Goal: Use online tool/utility: Utilize a website feature to perform a specific function

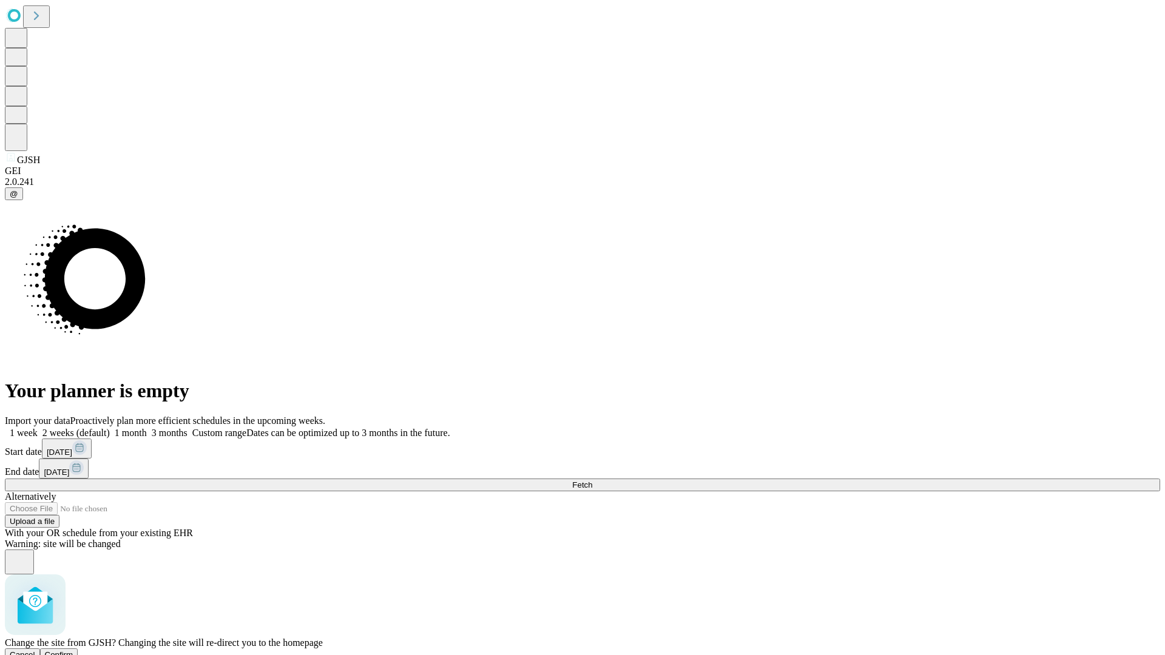
click at [73, 651] on span "Confirm" at bounding box center [59, 655] width 29 height 9
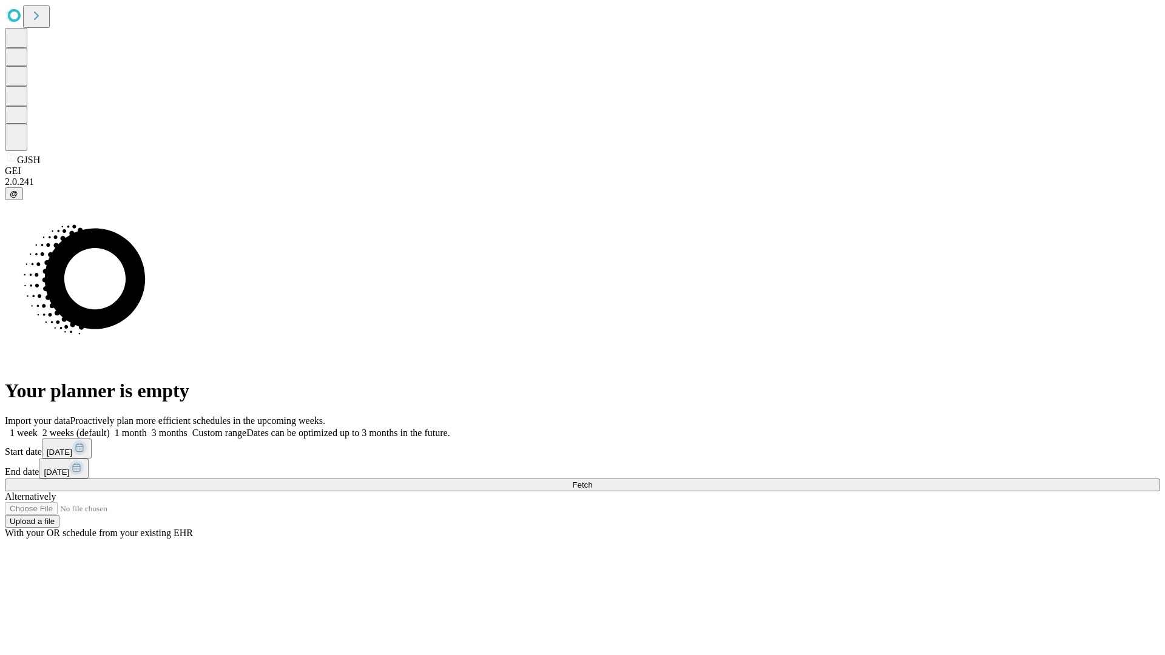
click at [38, 428] on label "1 week" at bounding box center [21, 433] width 33 height 10
click at [592, 481] on span "Fetch" at bounding box center [582, 485] width 20 height 9
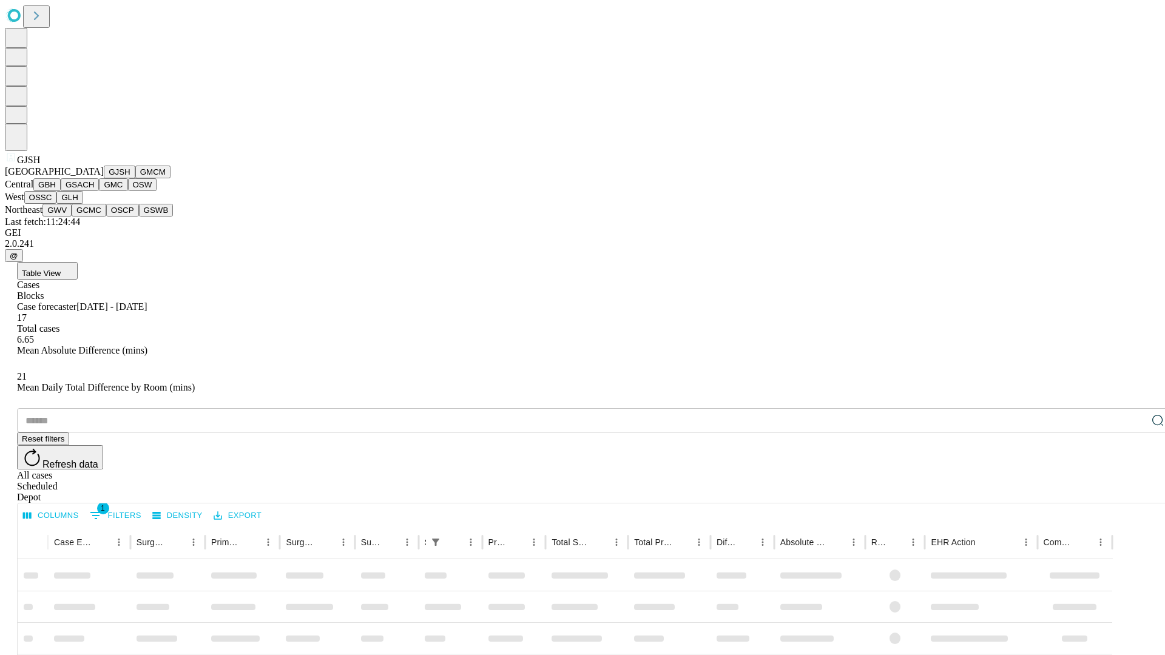
click at [135, 178] on button "GMCM" at bounding box center [152, 172] width 35 height 13
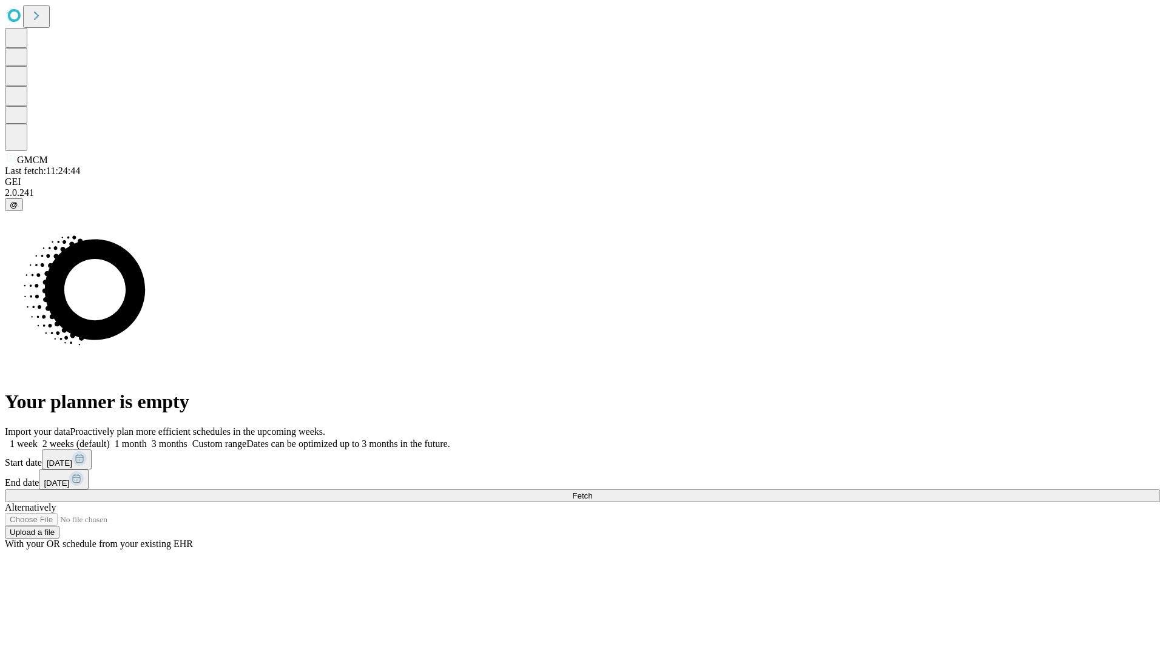
click at [38, 439] on label "1 week" at bounding box center [21, 444] width 33 height 10
click at [592, 492] on span "Fetch" at bounding box center [582, 496] width 20 height 9
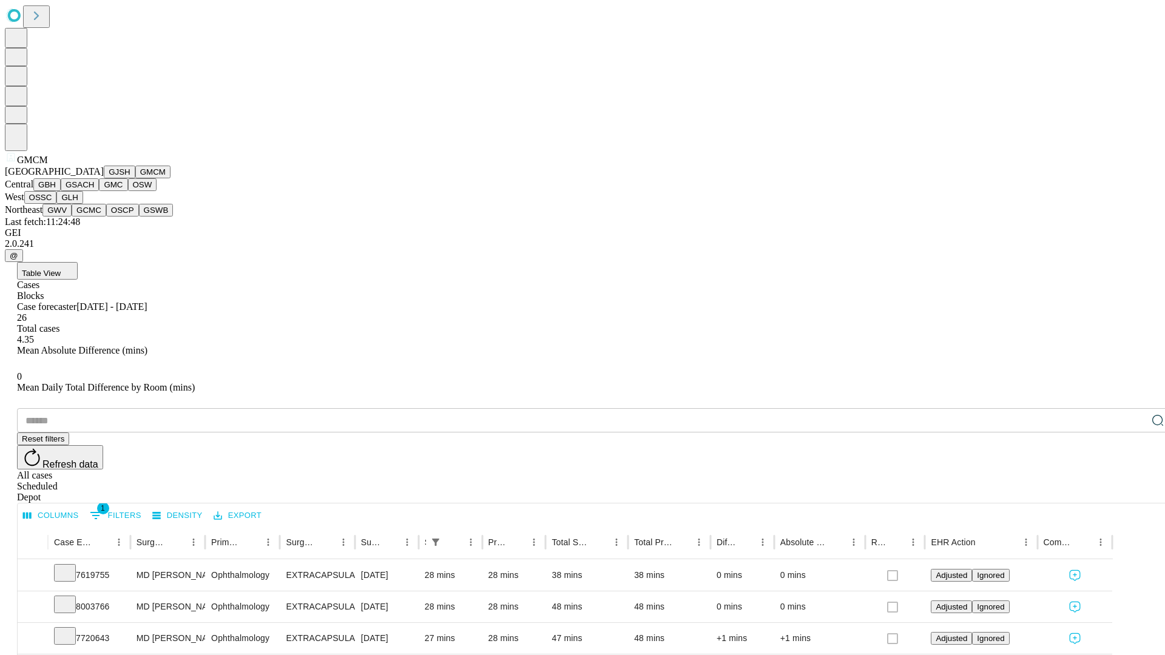
click at [61, 191] on button "GBH" at bounding box center [46, 184] width 27 height 13
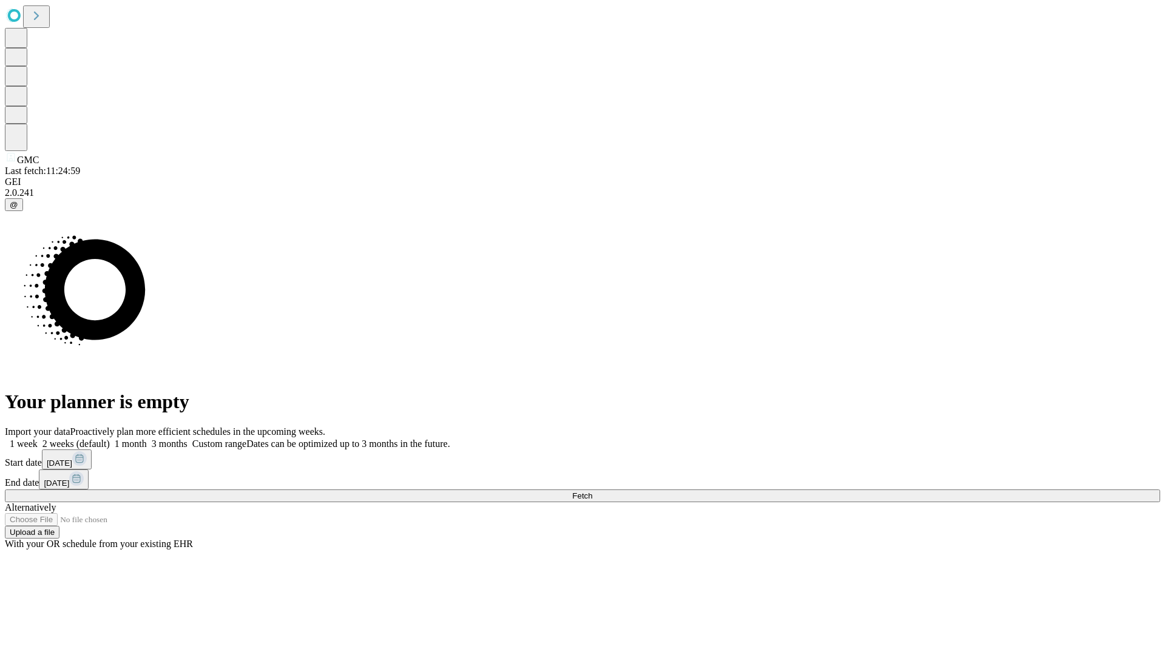
click at [38, 439] on label "1 week" at bounding box center [21, 444] width 33 height 10
click at [592, 492] on span "Fetch" at bounding box center [582, 496] width 20 height 9
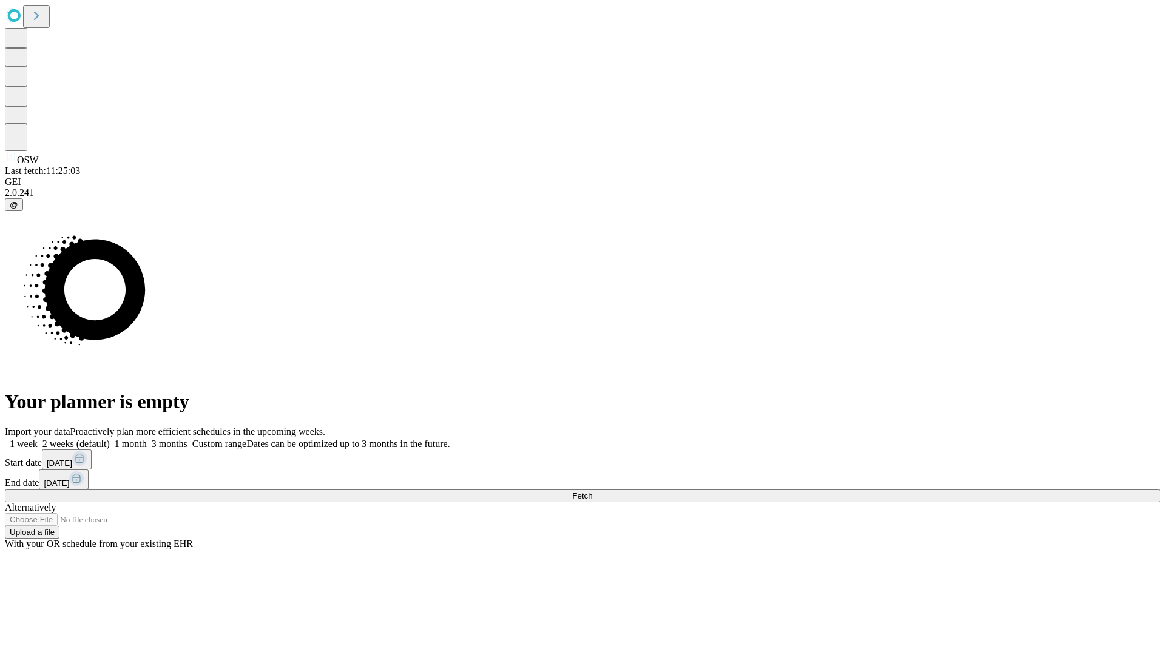
click at [592, 492] on span "Fetch" at bounding box center [582, 496] width 20 height 9
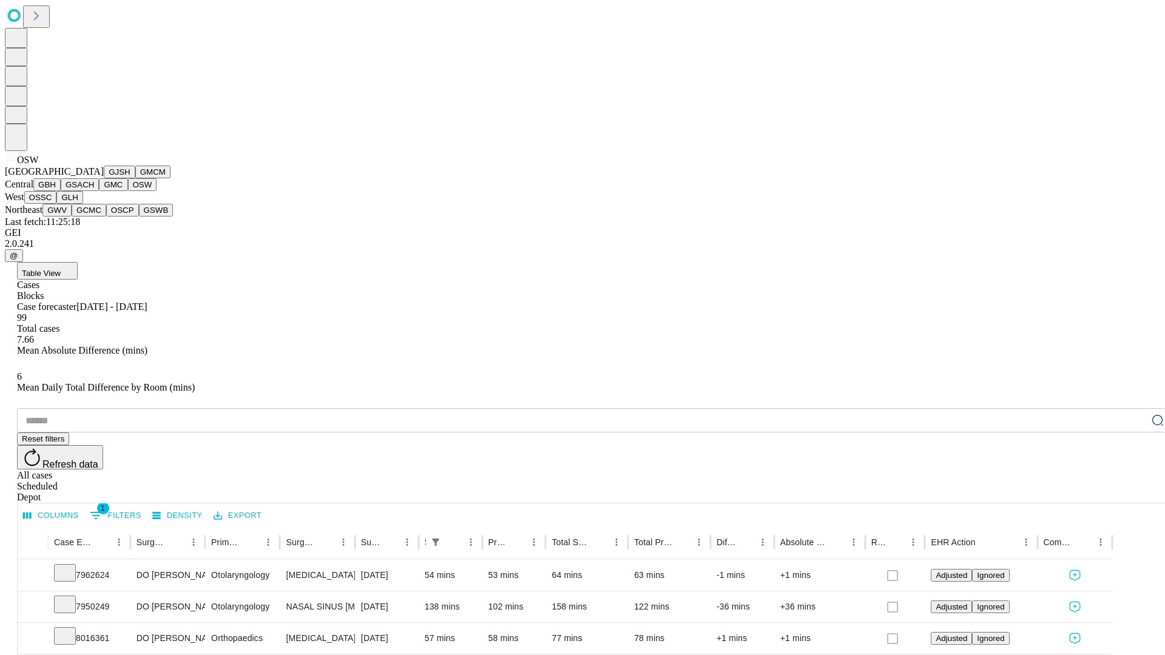
click at [57, 204] on button "OSSC" at bounding box center [40, 197] width 33 height 13
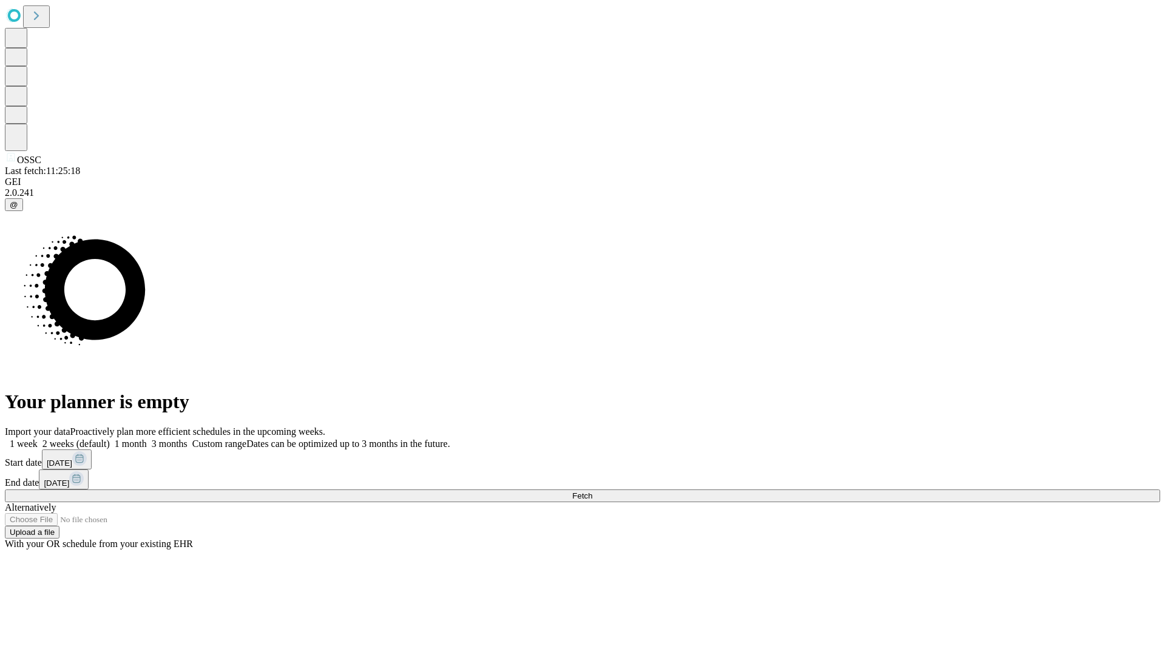
click at [38, 439] on label "1 week" at bounding box center [21, 444] width 33 height 10
click at [592, 492] on span "Fetch" at bounding box center [582, 496] width 20 height 9
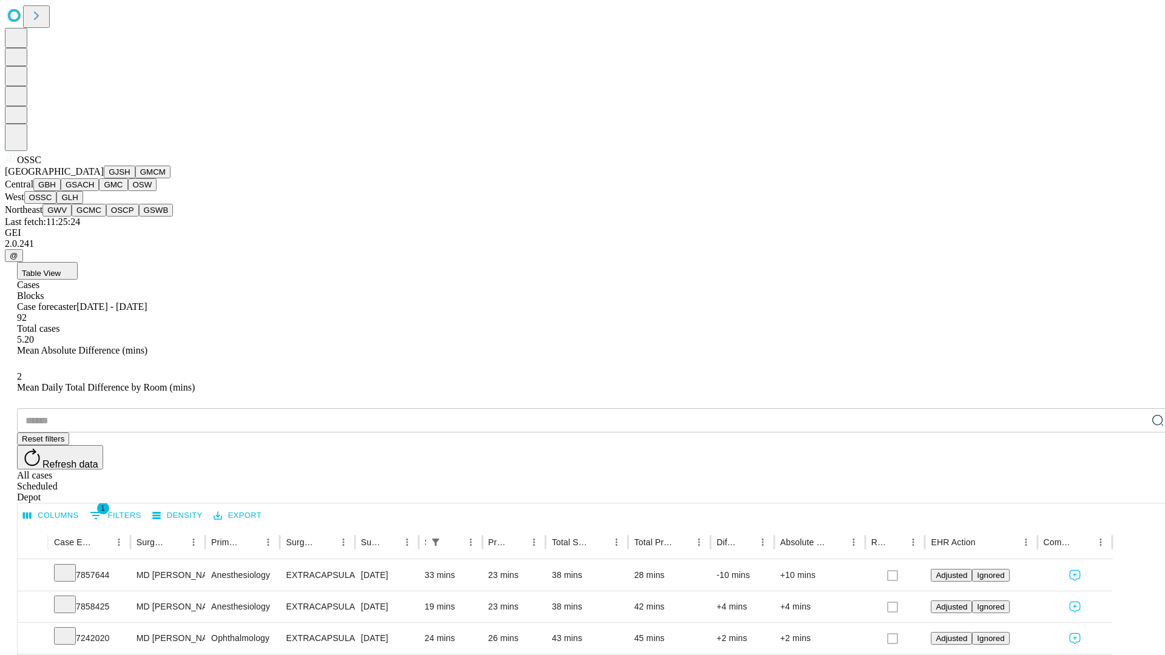
click at [83, 204] on button "GLH" at bounding box center [69, 197] width 26 height 13
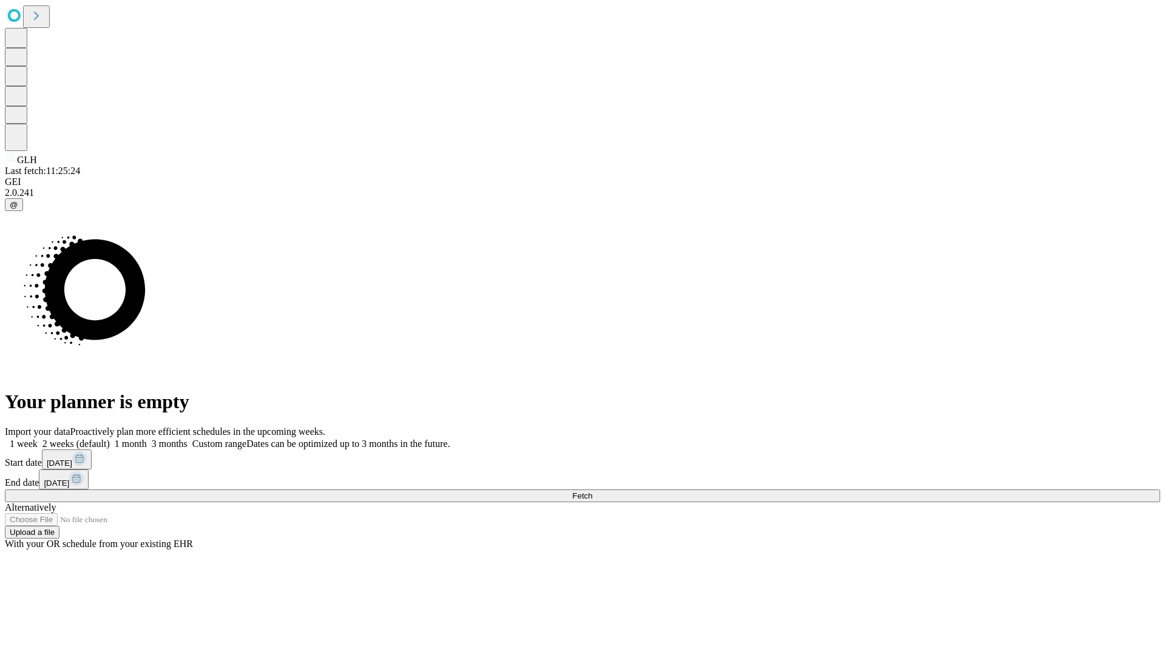
click at [38, 439] on label "1 week" at bounding box center [21, 444] width 33 height 10
click at [592, 492] on span "Fetch" at bounding box center [582, 496] width 20 height 9
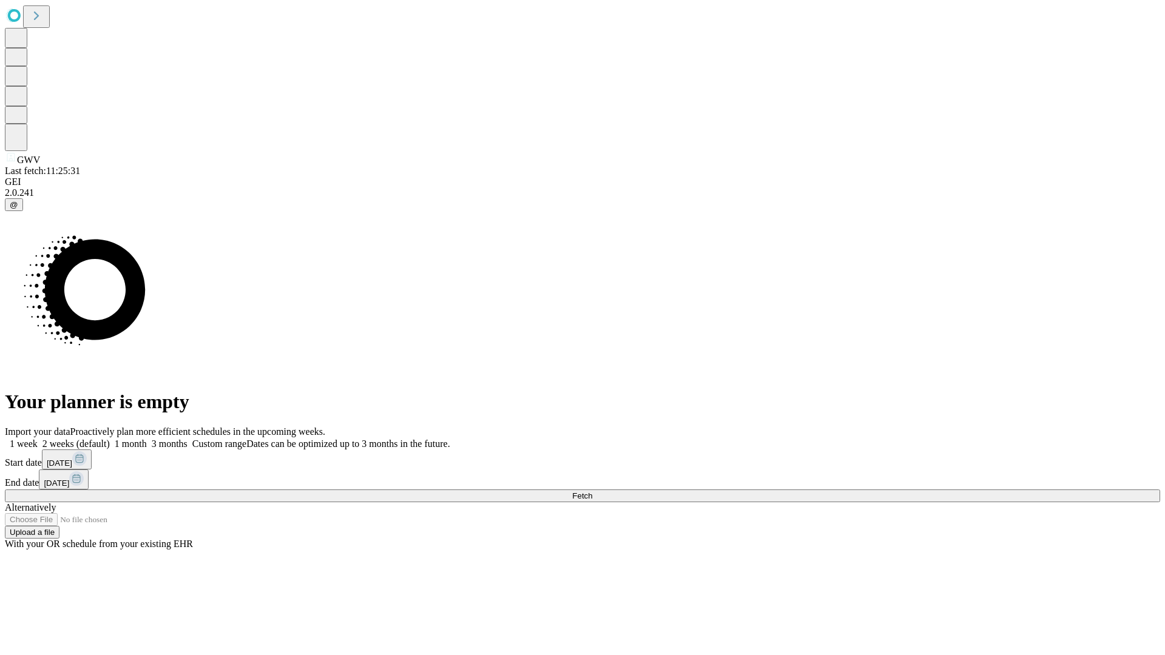
click at [38, 439] on label "1 week" at bounding box center [21, 444] width 33 height 10
click at [592, 492] on span "Fetch" at bounding box center [582, 496] width 20 height 9
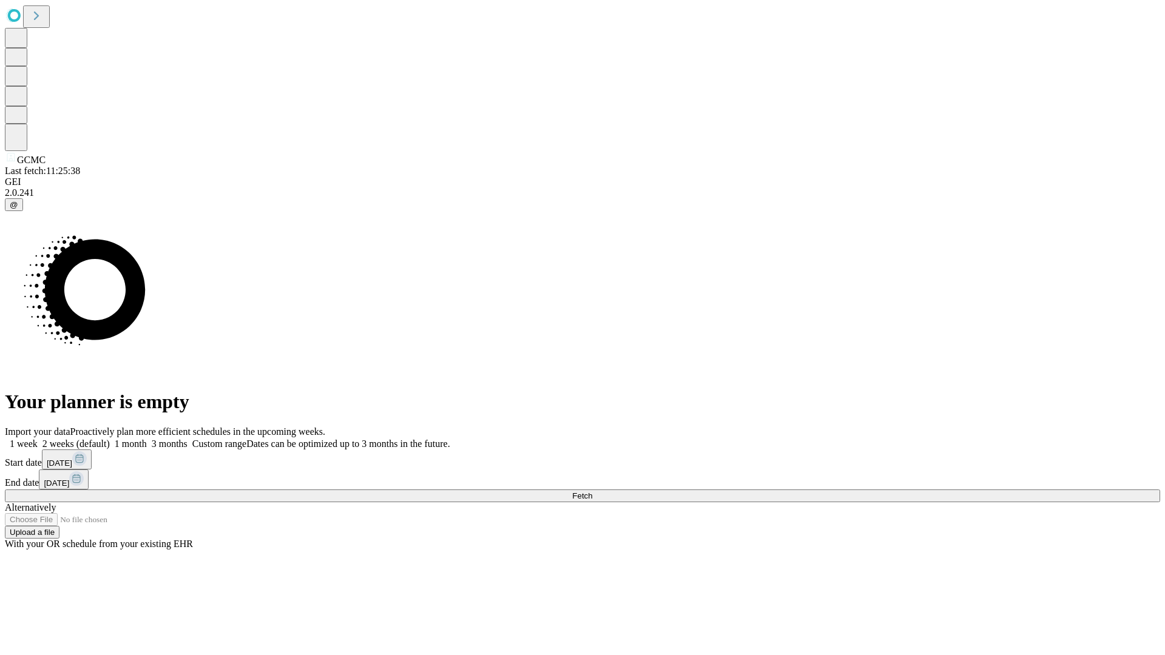
click at [38, 439] on label "1 week" at bounding box center [21, 444] width 33 height 10
click at [592, 492] on span "Fetch" at bounding box center [582, 496] width 20 height 9
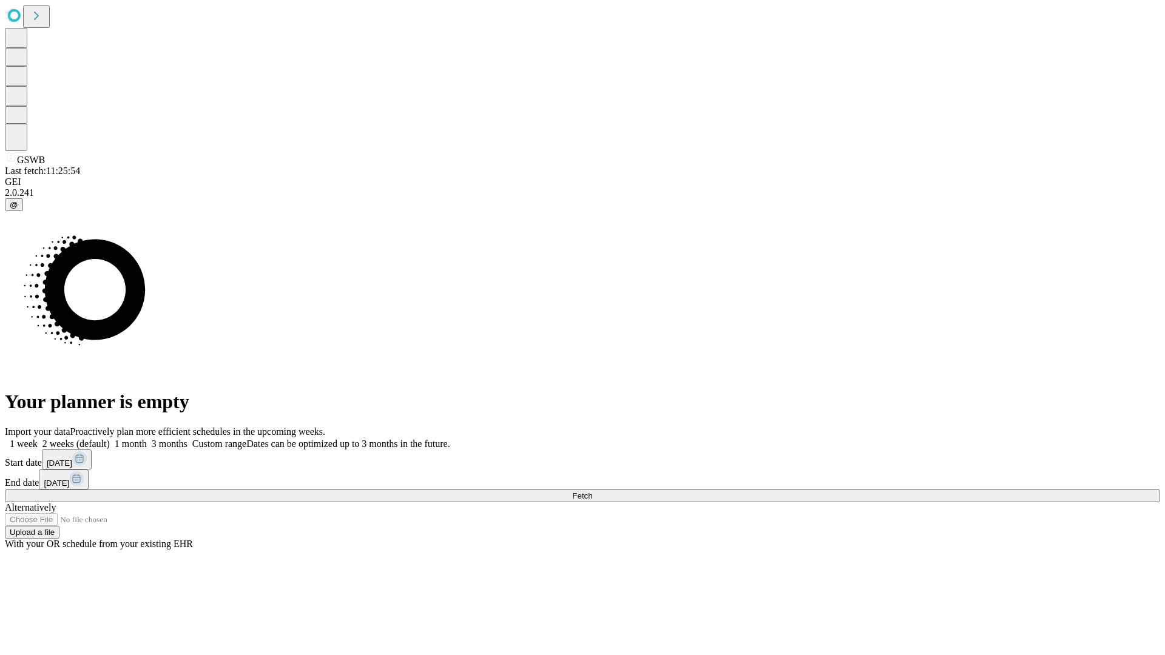
click at [38, 439] on label "1 week" at bounding box center [21, 444] width 33 height 10
click at [592, 492] on span "Fetch" at bounding box center [582, 496] width 20 height 9
